Goal: Transaction & Acquisition: Purchase product/service

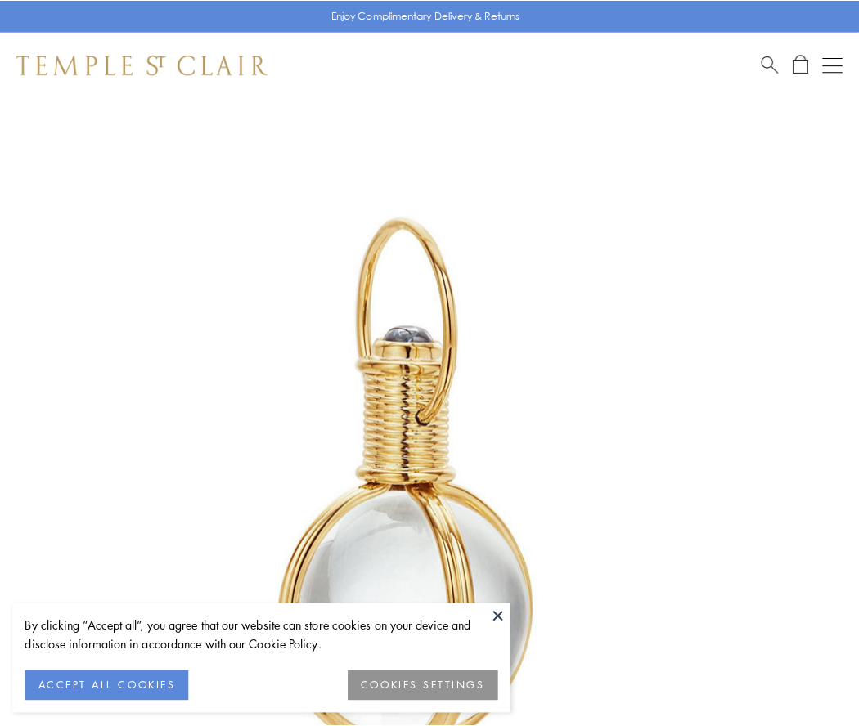
scroll to position [427, 0]
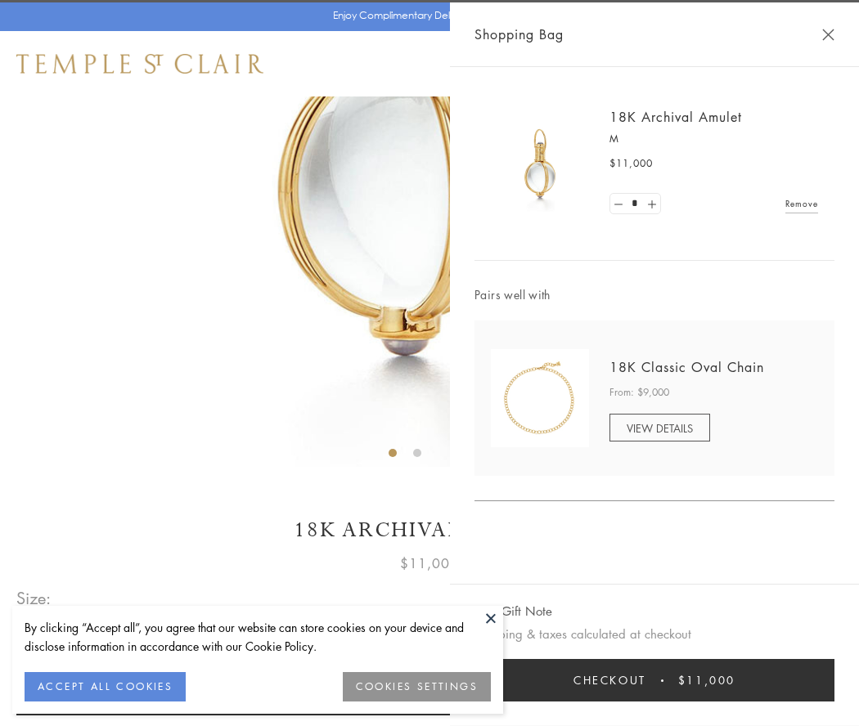
click at [654, 681] on button "Checkout $11,000" at bounding box center [654, 680] width 360 height 43
